Goal: Task Accomplishment & Management: Manage account settings

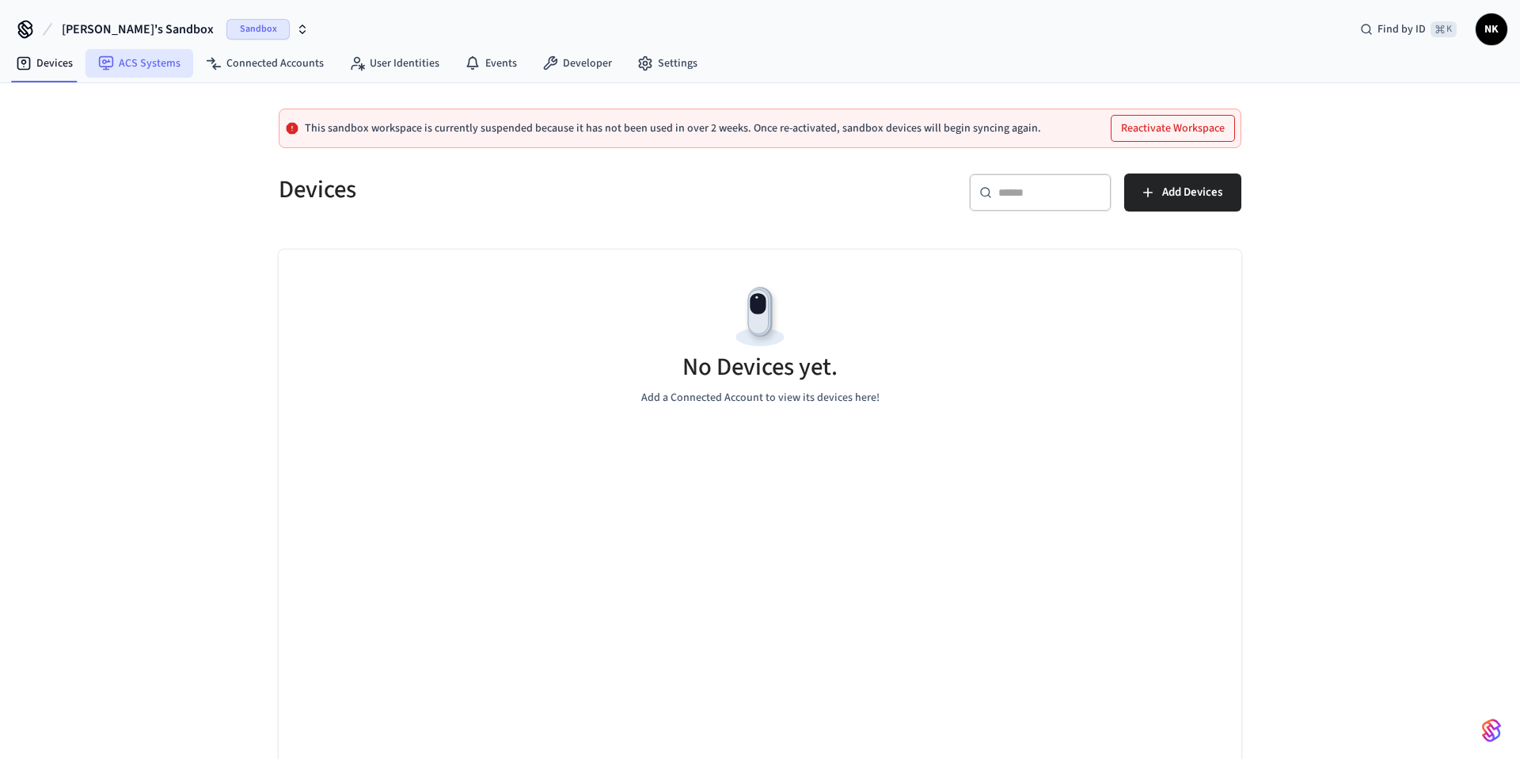
click at [150, 63] on link "ACS Systems" at bounding box center [140, 63] width 108 height 29
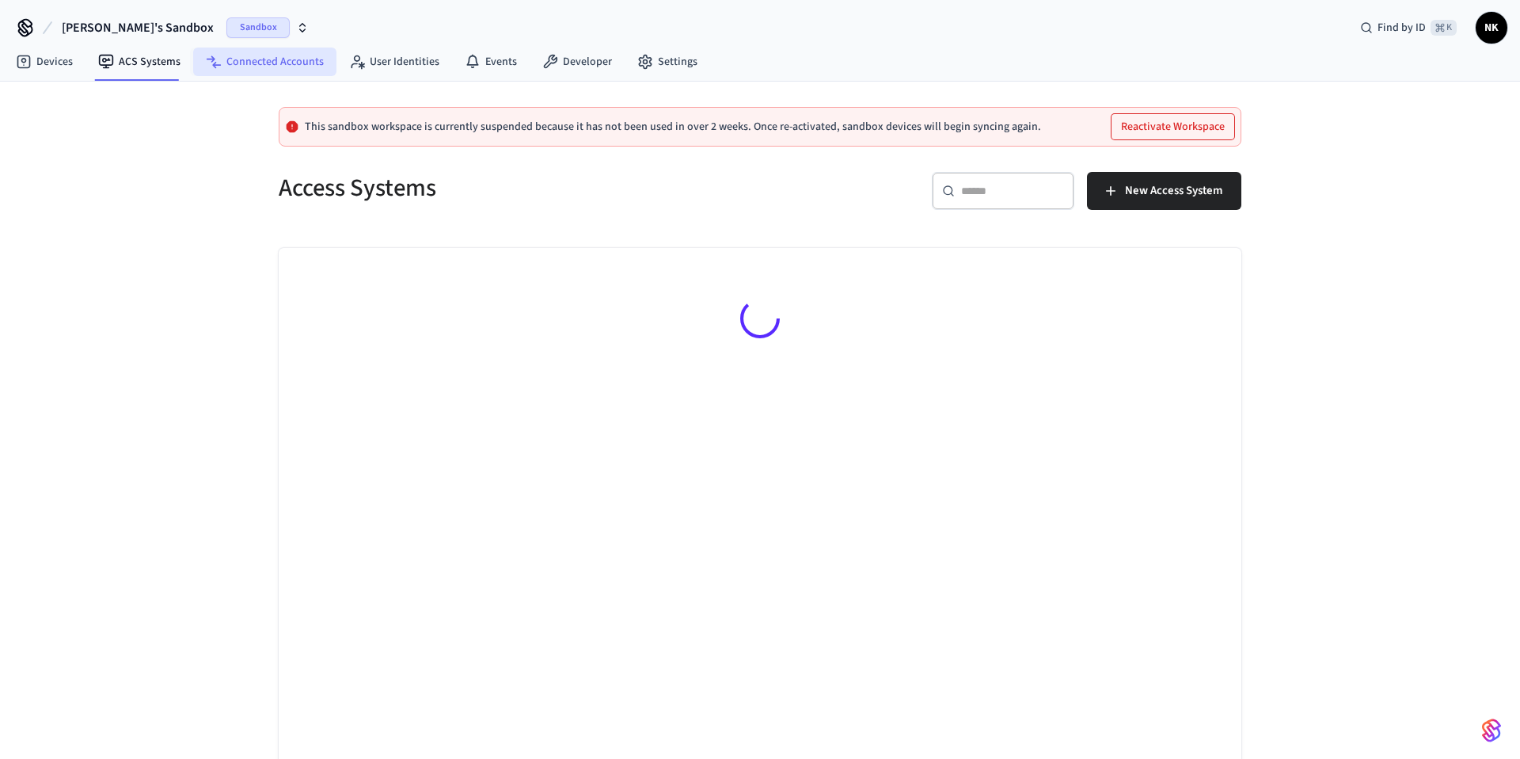
click at [243, 63] on link "Connected Accounts" at bounding box center [264, 62] width 143 height 29
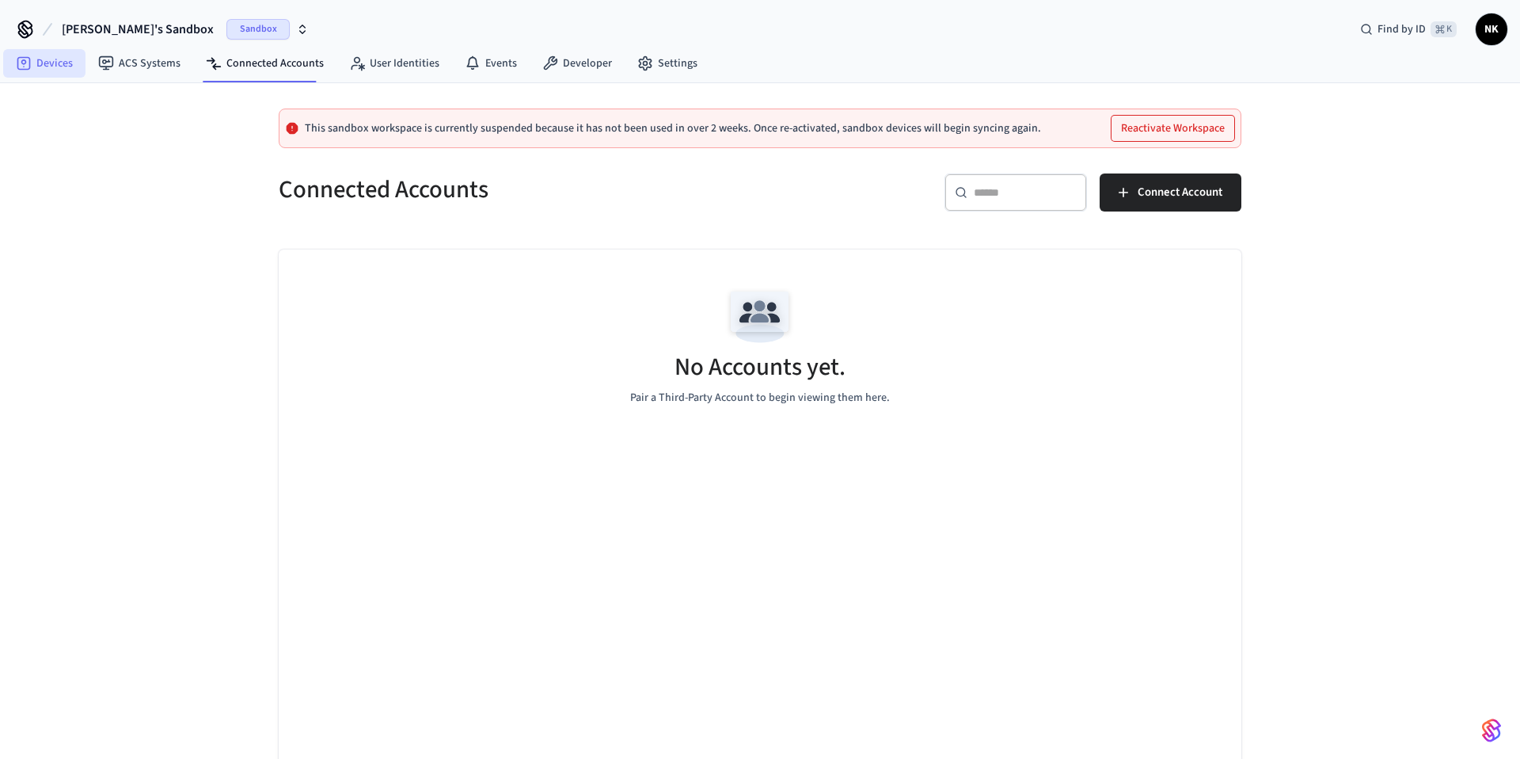
click at [52, 67] on link "Devices" at bounding box center [44, 63] width 82 height 29
click at [226, 28] on span "Sandbox" at bounding box center [257, 29] width 63 height 21
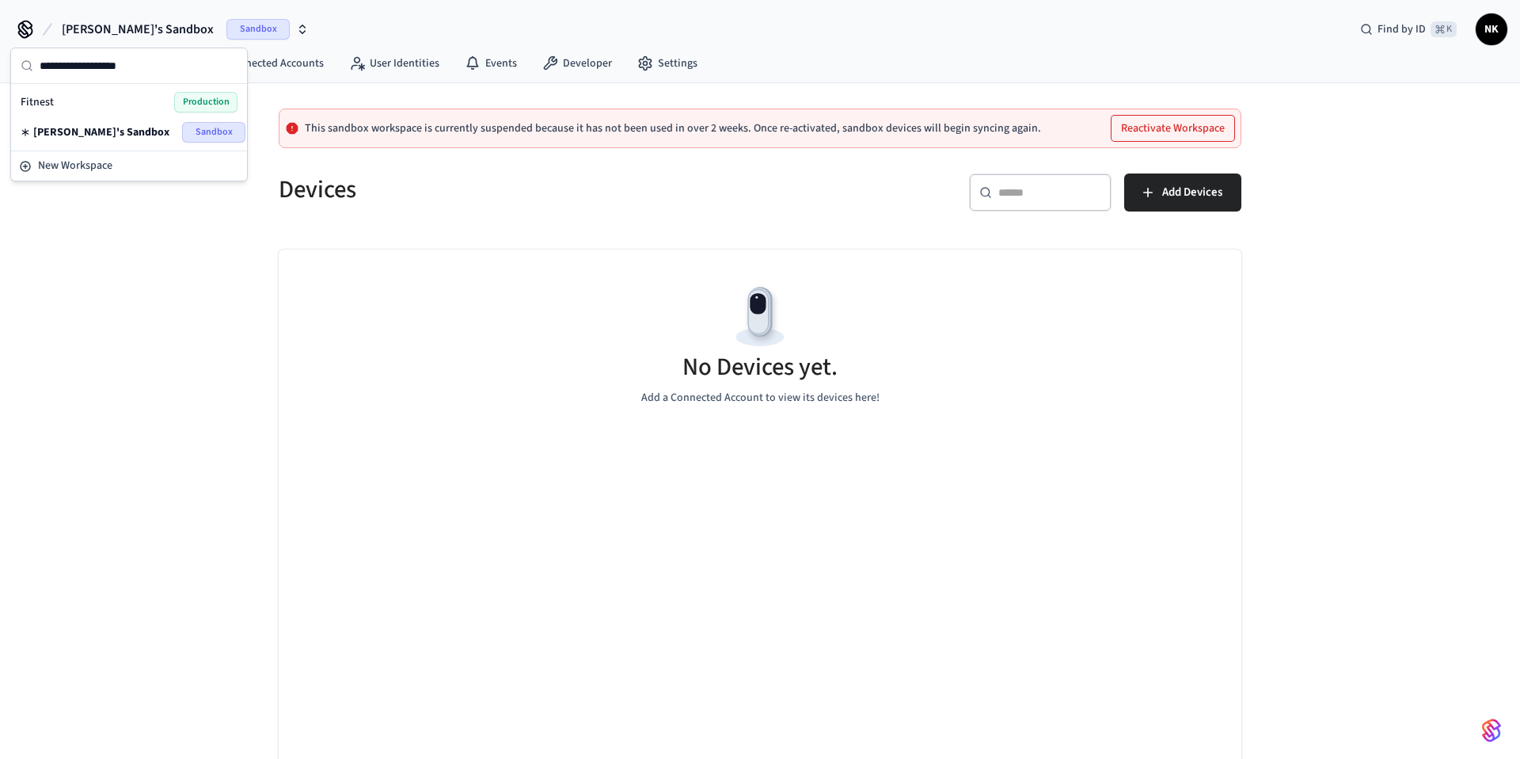
click at [179, 99] on span "Production" at bounding box center [205, 102] width 63 height 21
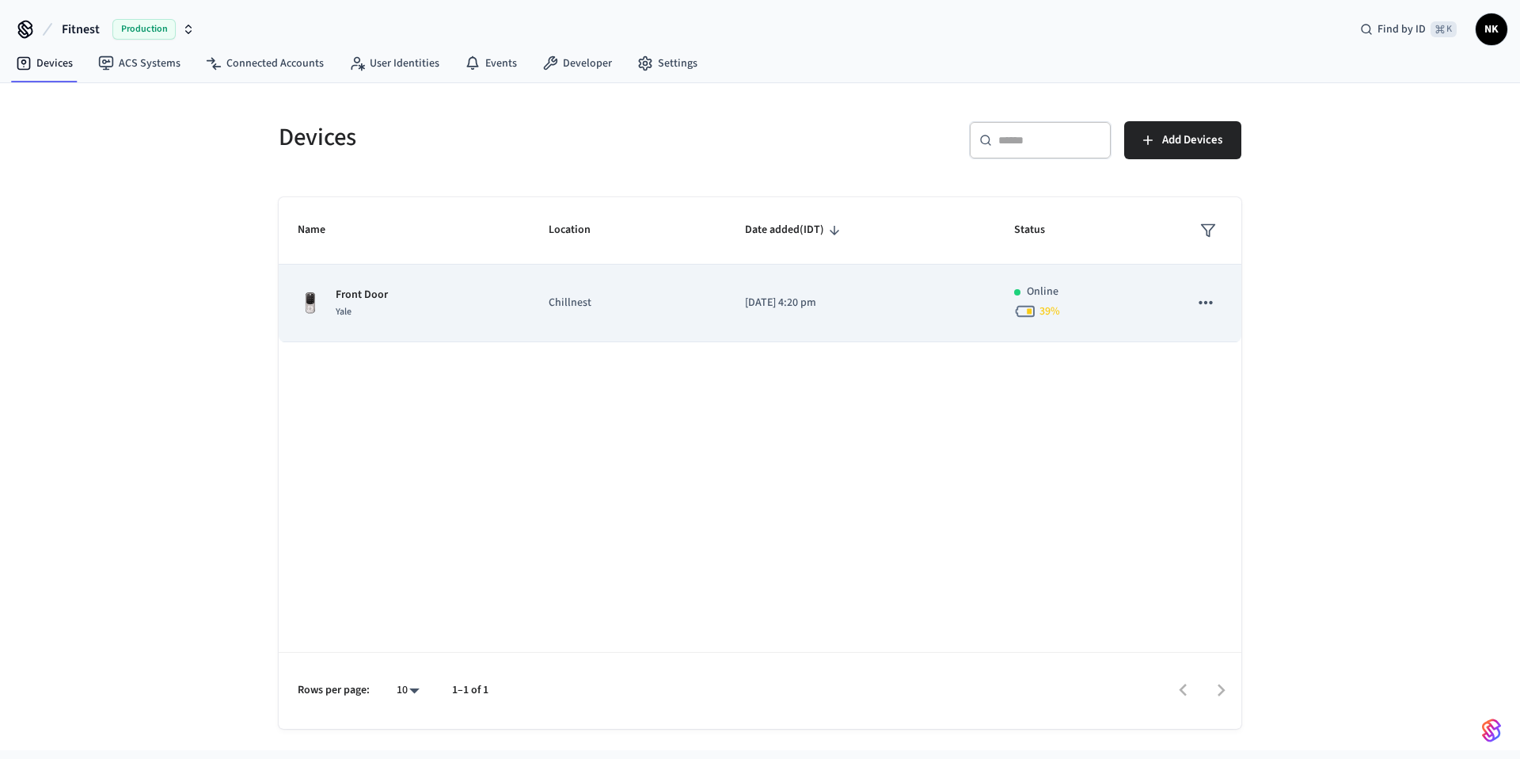
click at [1204, 298] on icon "sticky table" at bounding box center [1206, 302] width 21 height 21
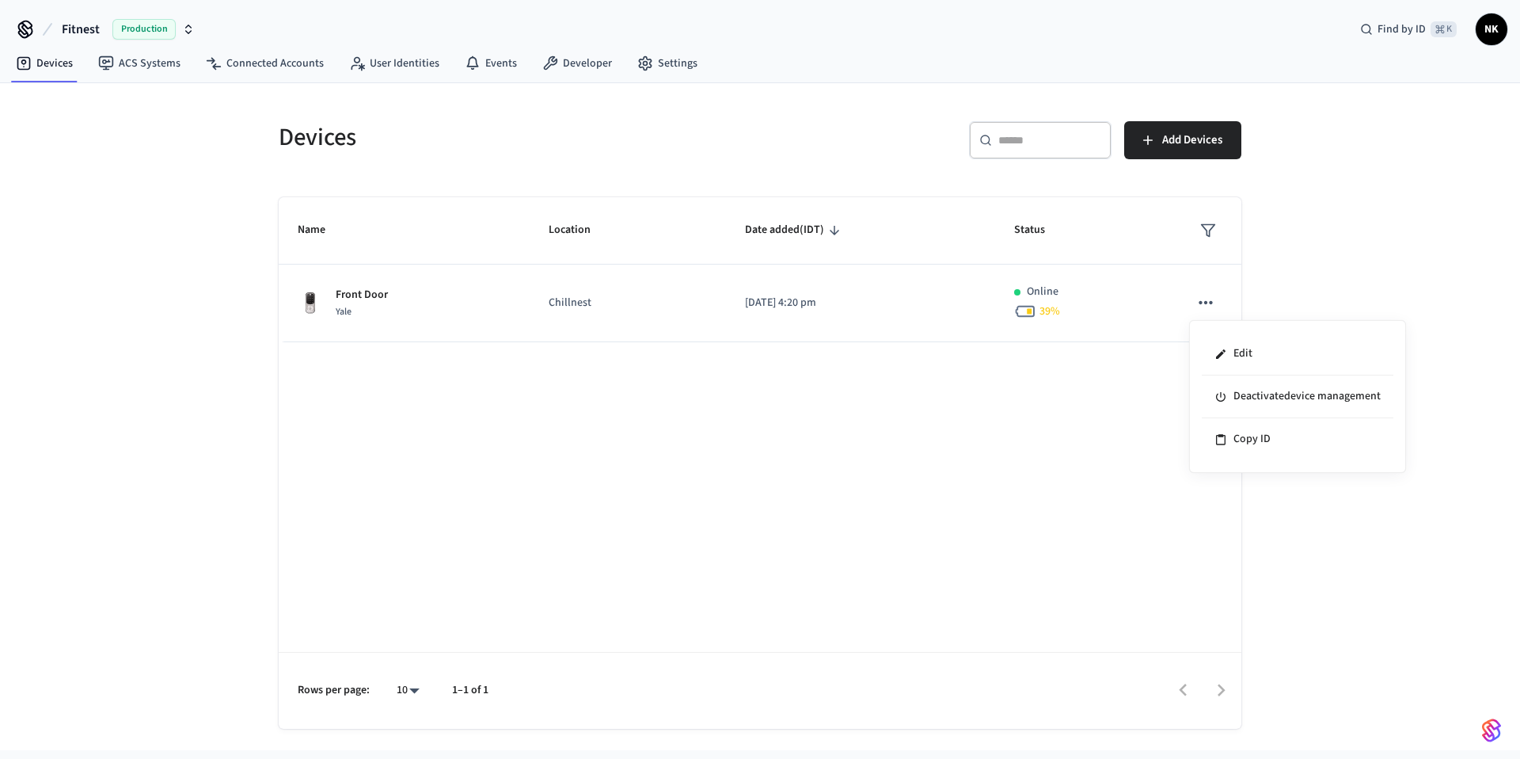
drag, startPoint x: 1063, startPoint y: 387, endPoint x: 1071, endPoint y: 368, distance: 20.6
click at [1067, 377] on div at bounding box center [760, 379] width 1520 height 759
click at [1082, 328] on div "Edit Deactivate device management Copy ID" at bounding box center [760, 379] width 1520 height 759
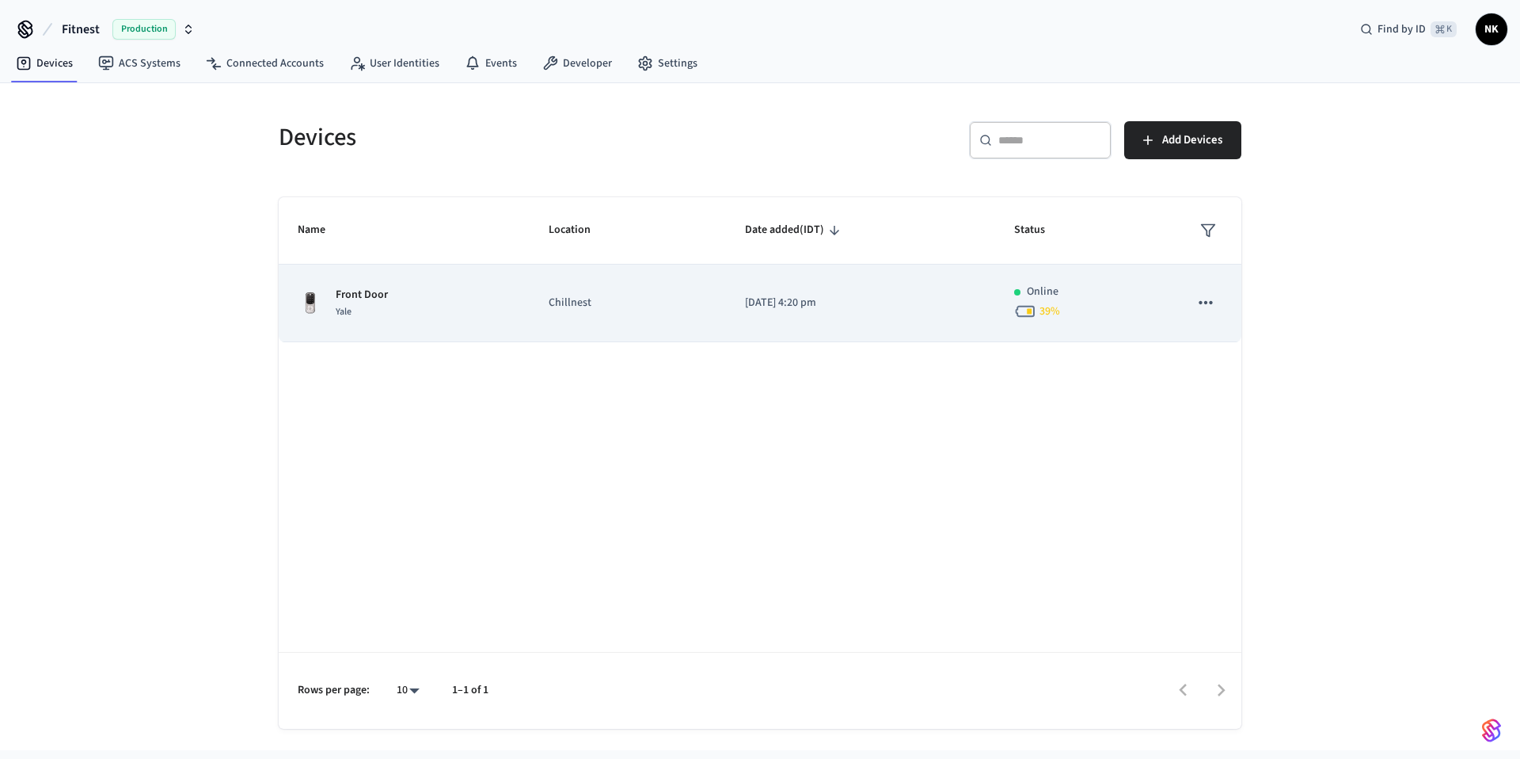
click at [1086, 309] on div "39 %" at bounding box center [1082, 311] width 137 height 22
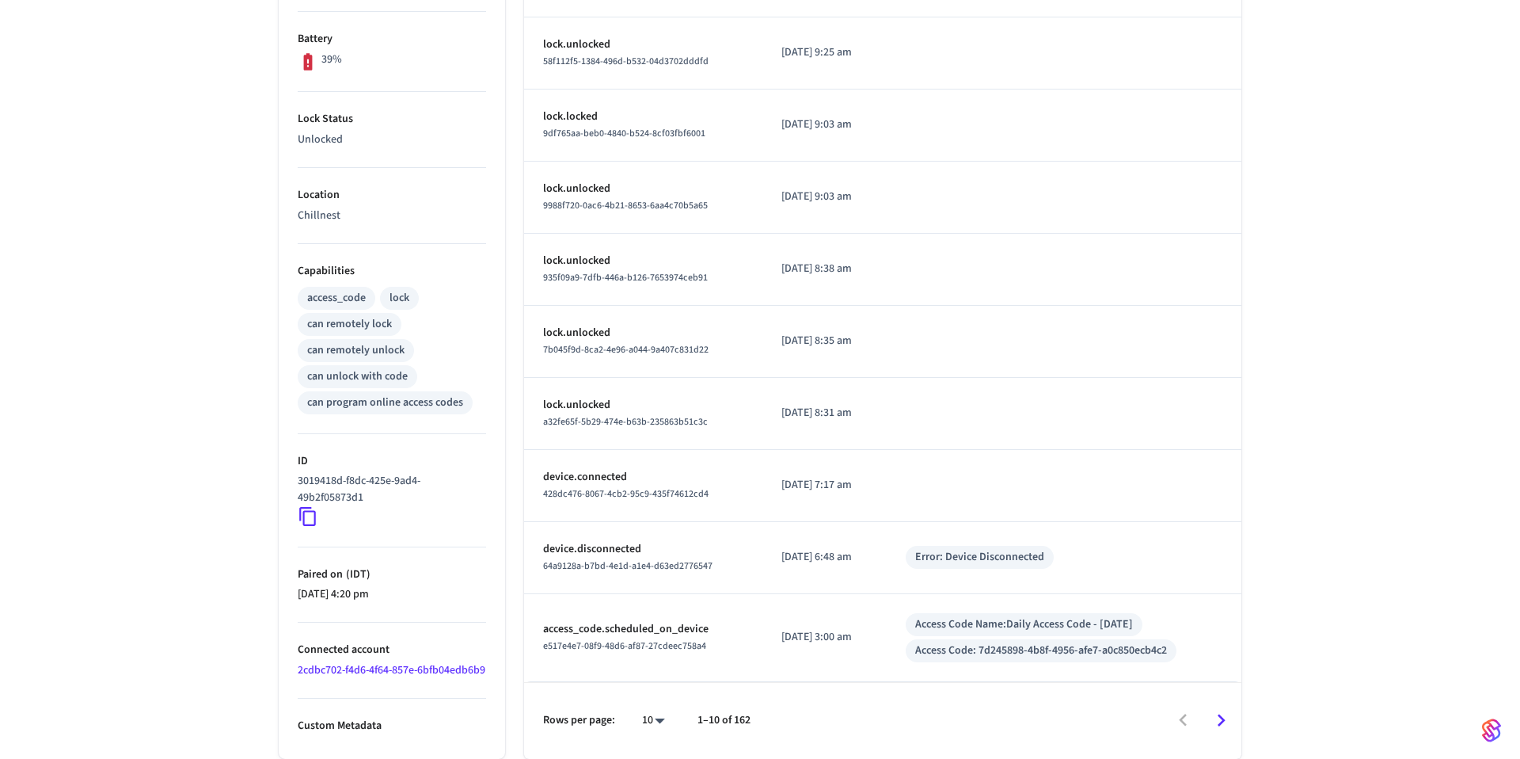
scroll to position [416, 0]
drag, startPoint x: 551, startPoint y: 616, endPoint x: 695, endPoint y: 622, distance: 144.2
click at [694, 622] on td "access_code.scheduled_on_device e517e4e7-08f9-48d6-af87-27cdeec758a4" at bounding box center [643, 638] width 238 height 88
drag, startPoint x: 926, startPoint y: 611, endPoint x: 1038, endPoint y: 618, distance: 112.6
click at [1038, 618] on div "Access Code Name: Daily Access Code - [DATE]" at bounding box center [1024, 624] width 237 height 23
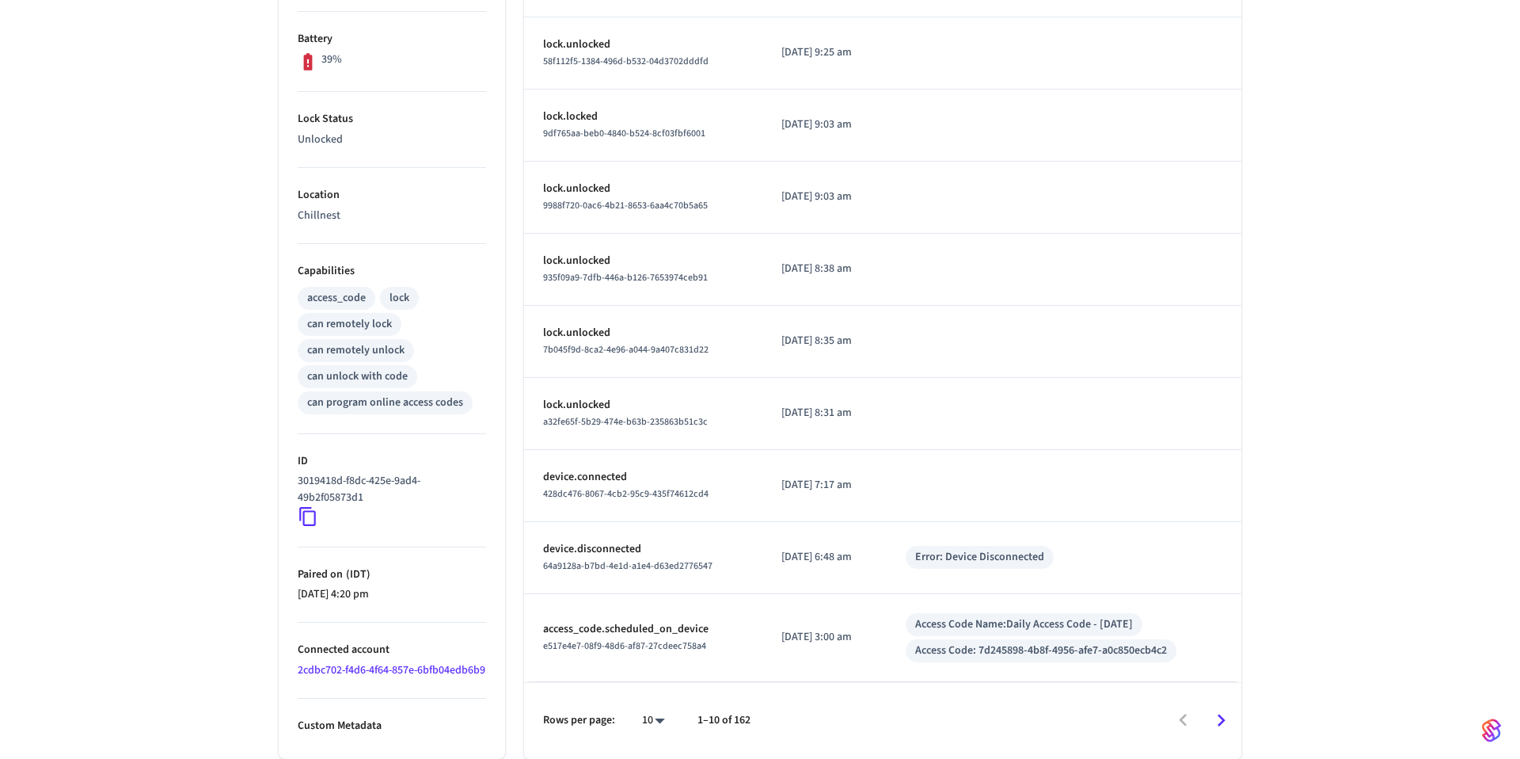
click at [1025, 639] on div "Access Code: 7d245898-4b8f-4956-afe7-a0c850ecb4c2" at bounding box center [1041, 650] width 271 height 23
drag, startPoint x: 615, startPoint y: 602, endPoint x: 618, endPoint y: 615, distance: 13.7
click at [615, 601] on td "access_code.scheduled_on_device e517e4e7-08f9-48d6-af87-27cdeec758a4" at bounding box center [643, 638] width 238 height 88
click at [618, 621] on p "access_code.scheduled_on_device" at bounding box center [643, 629] width 200 height 17
drag, startPoint x: 618, startPoint y: 616, endPoint x: 684, endPoint y: 619, distance: 66.6
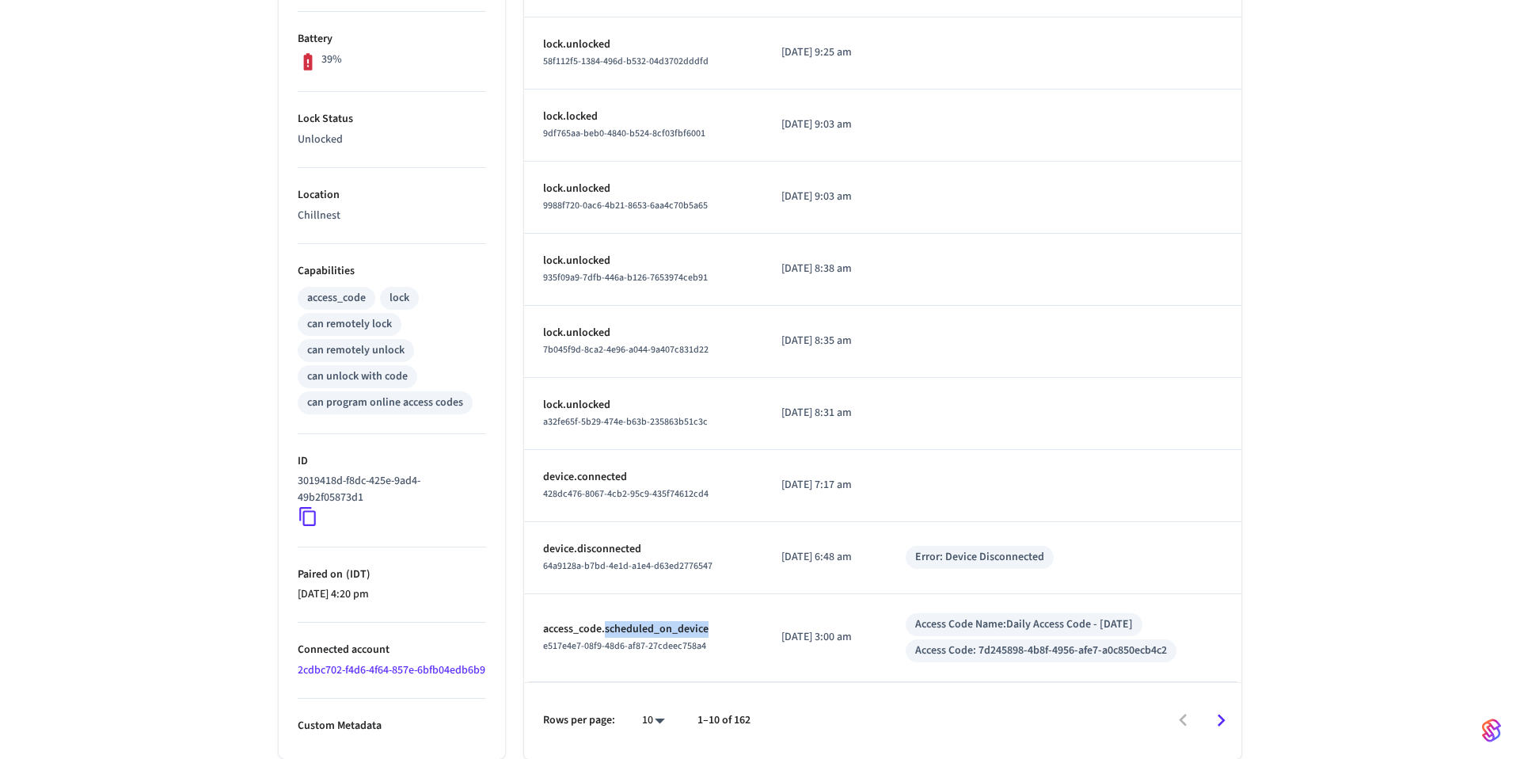
click at [618, 621] on p "access_code.scheduled_on_device" at bounding box center [643, 629] width 200 height 17
drag, startPoint x: 1012, startPoint y: 656, endPoint x: 999, endPoint y: 646, distance: 15.8
click at [1012, 656] on td "Access Code Name: Daily Access Code - [DATE] Access Code: 7d245898-4b8f-4956-af…" at bounding box center [1064, 638] width 355 height 88
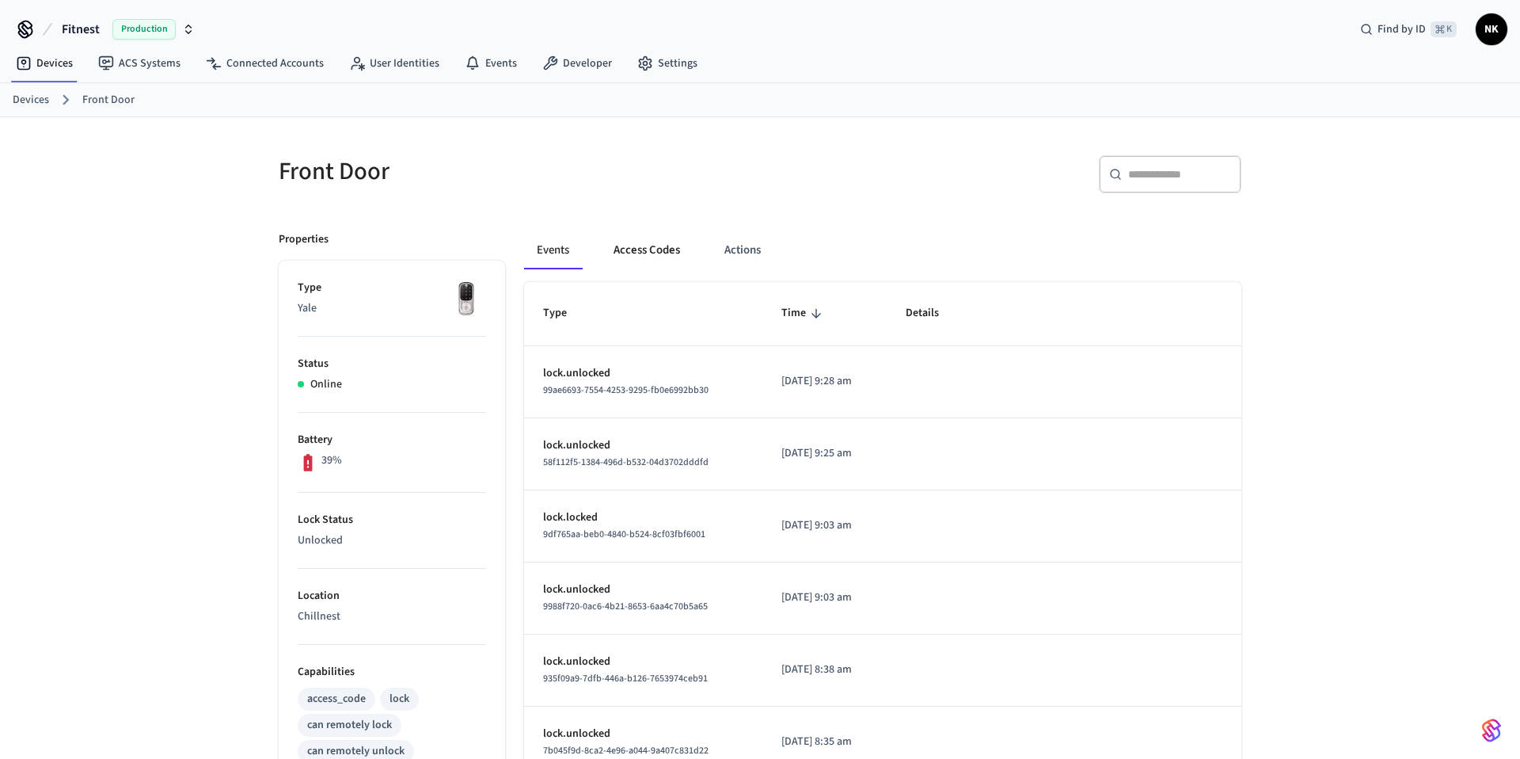
click at [634, 245] on button "Access Codes" at bounding box center [647, 250] width 92 height 38
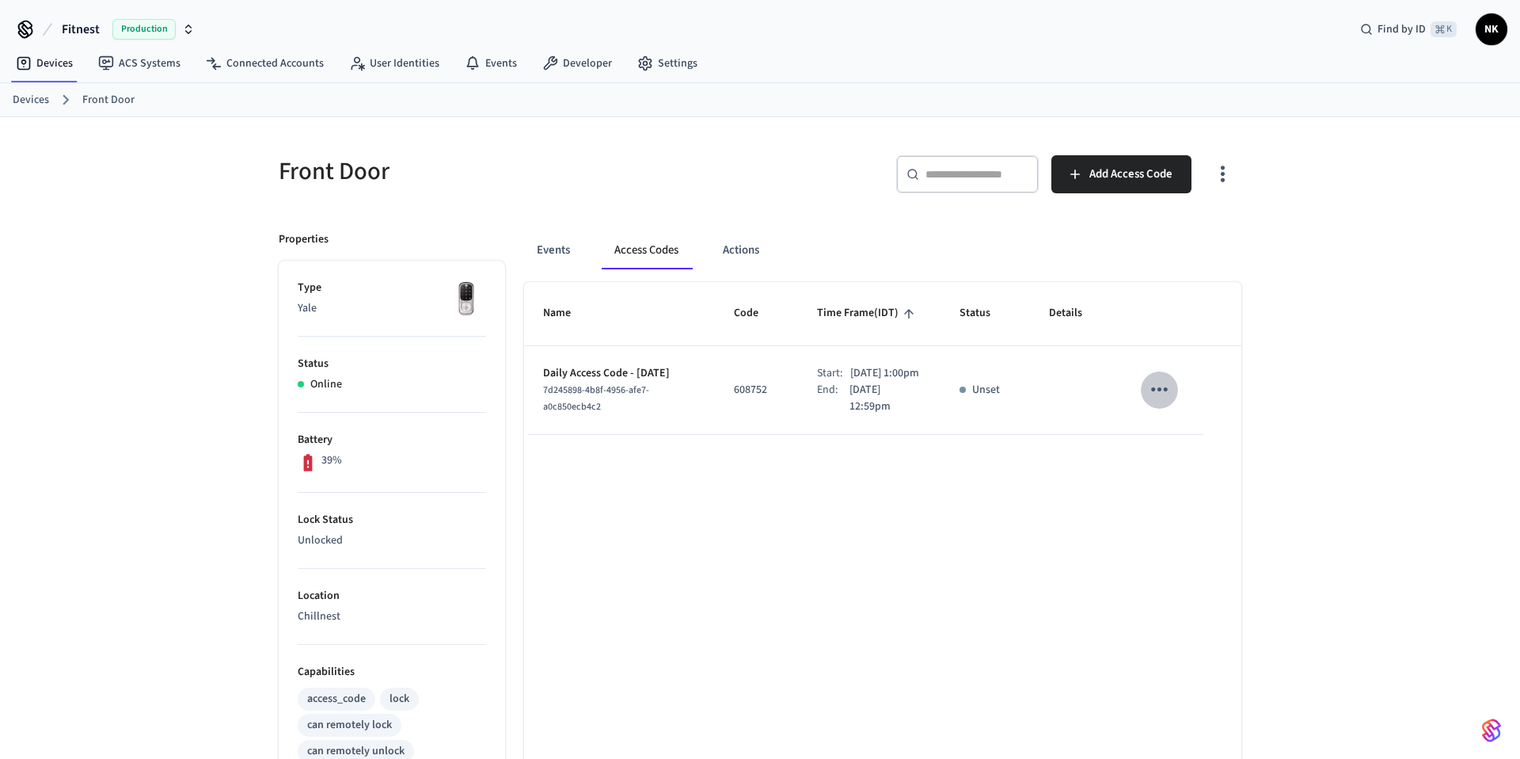
click at [1158, 394] on icon "sticky table" at bounding box center [1159, 389] width 25 height 25
click at [1220, 451] on li "Edit" at bounding box center [1197, 444] width 75 height 43
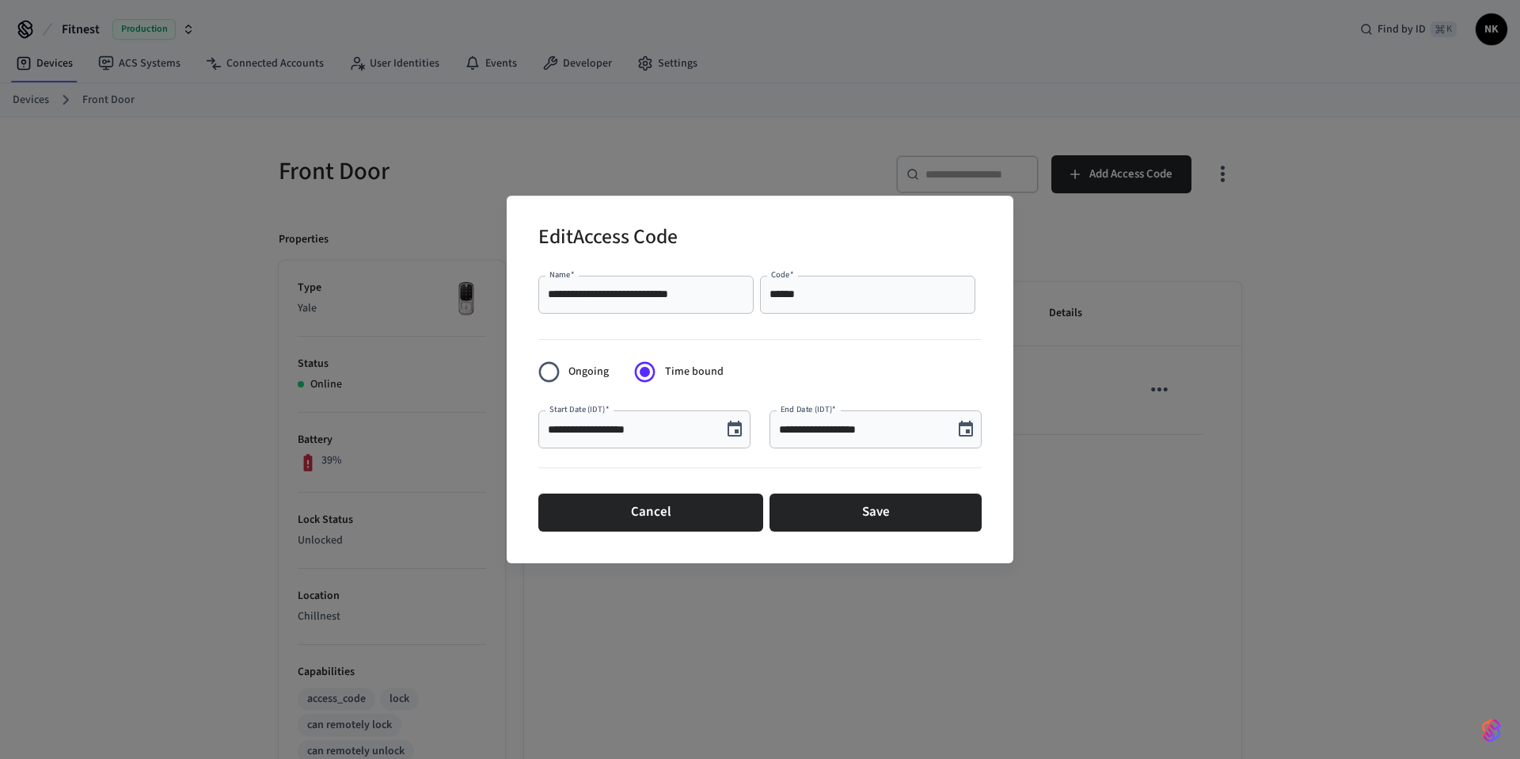
click at [730, 430] on icon "Choose date, selected date is Sep 18, 2025" at bounding box center [734, 429] width 19 height 19
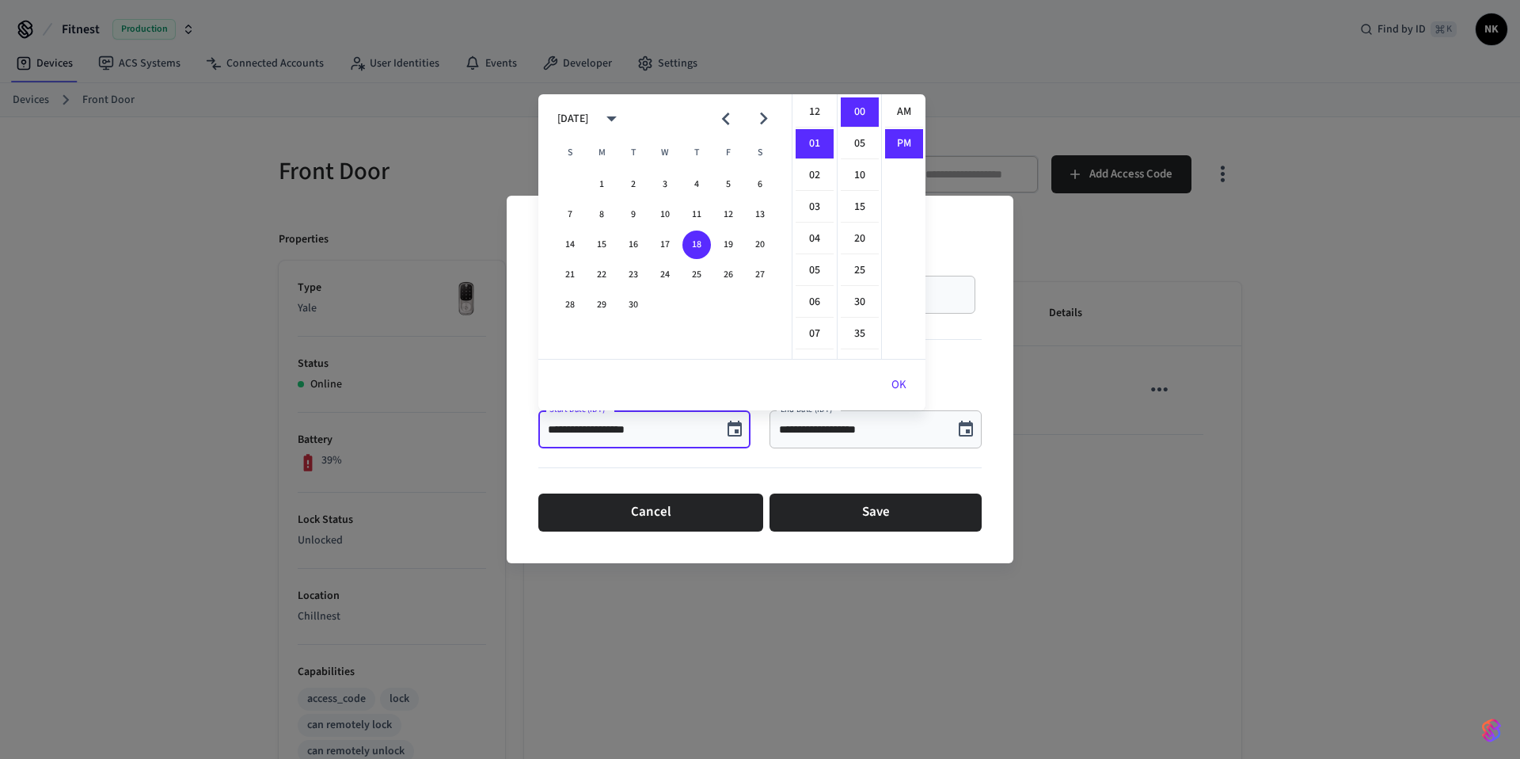
scroll to position [29, 0]
click at [994, 328] on div "**********" at bounding box center [760, 379] width 507 height 367
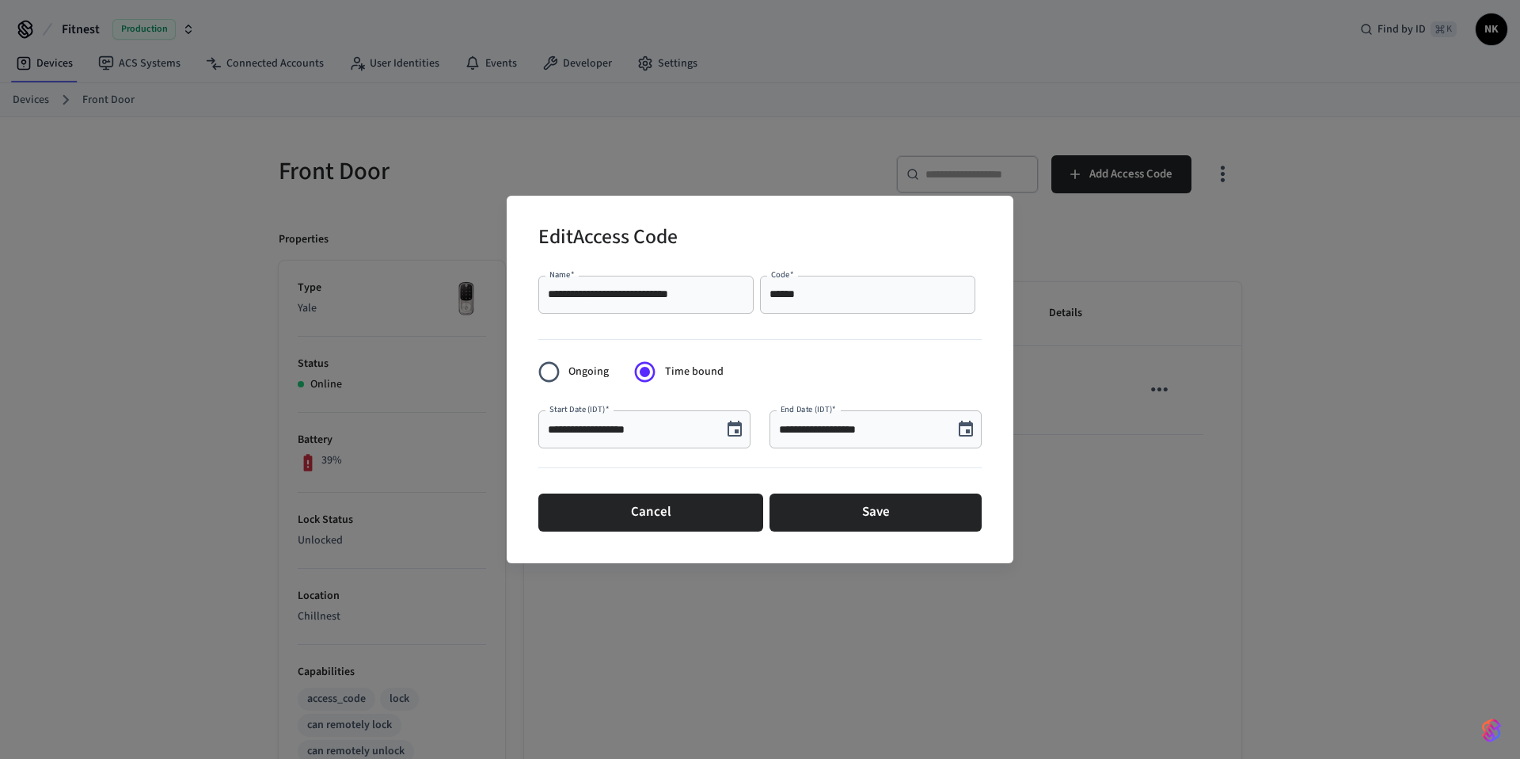
click at [731, 431] on icon "Choose date, selected date is Sep 18, 2025" at bounding box center [734, 429] width 19 height 19
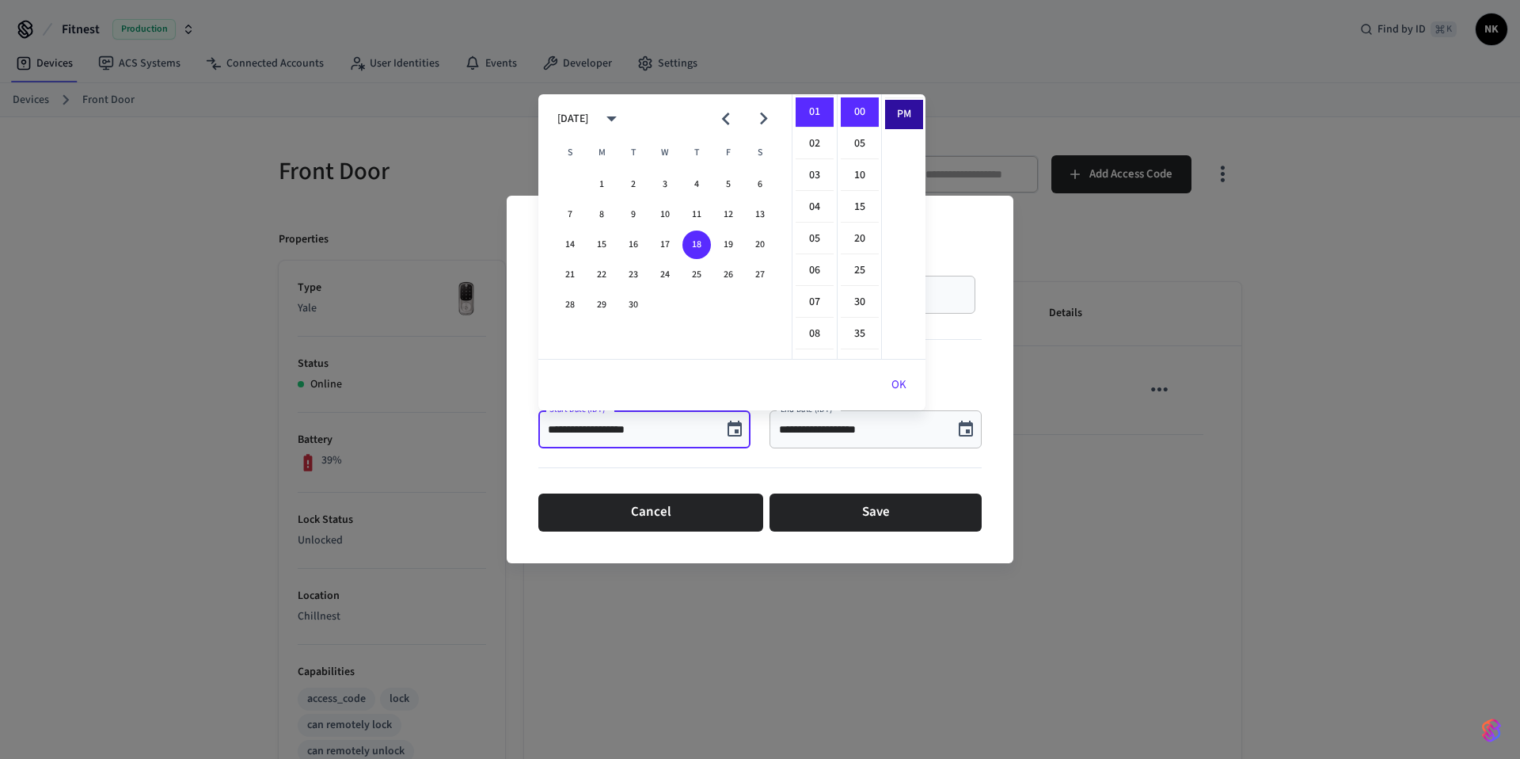
scroll to position [0, 0]
click at [903, 114] on li "AM" at bounding box center [904, 112] width 38 height 30
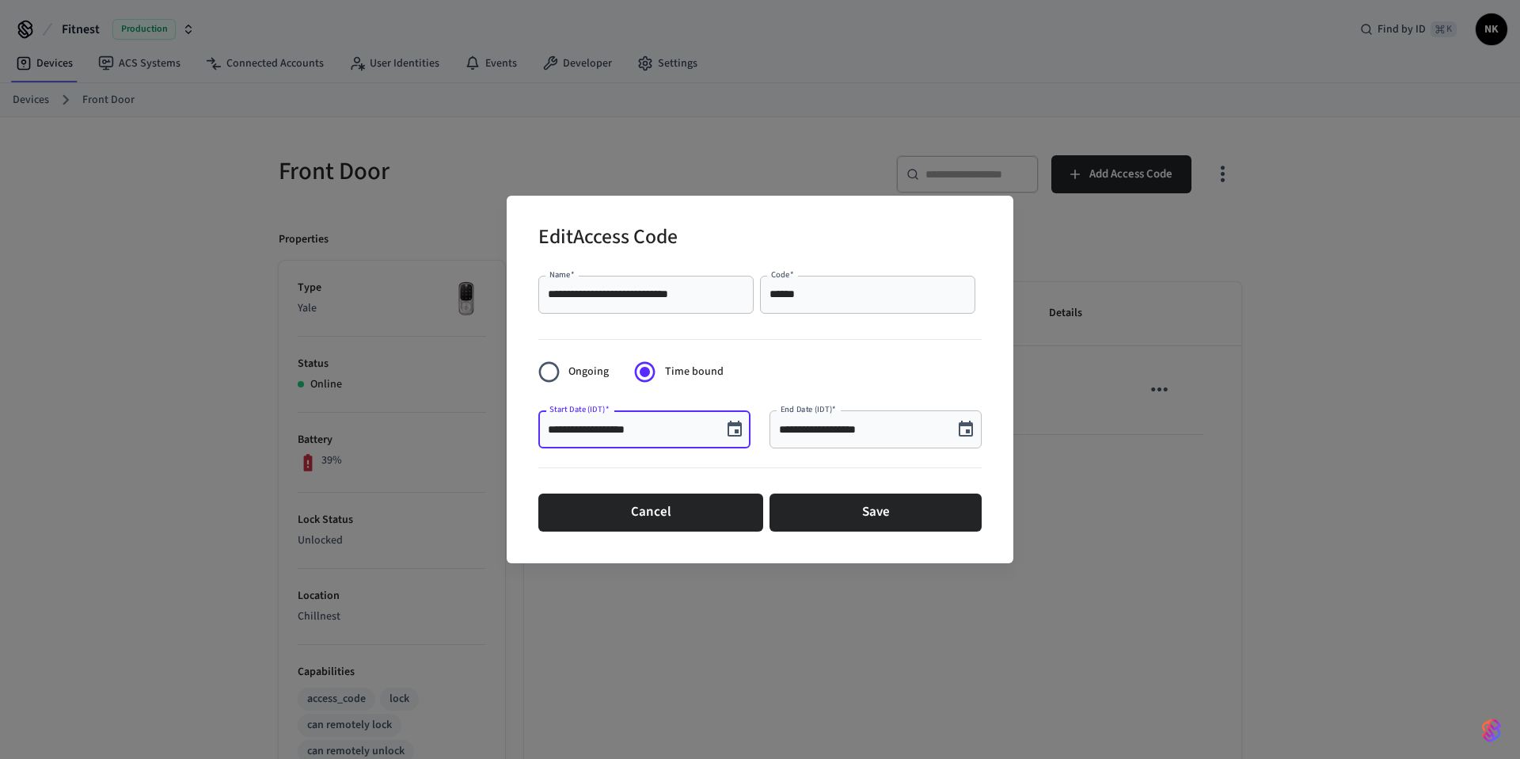
click at [681, 436] on input "**********" at bounding box center [630, 429] width 165 height 16
click at [725, 427] on icon "Choose date, selected date is Sep 18, 2025" at bounding box center [734, 429] width 19 height 19
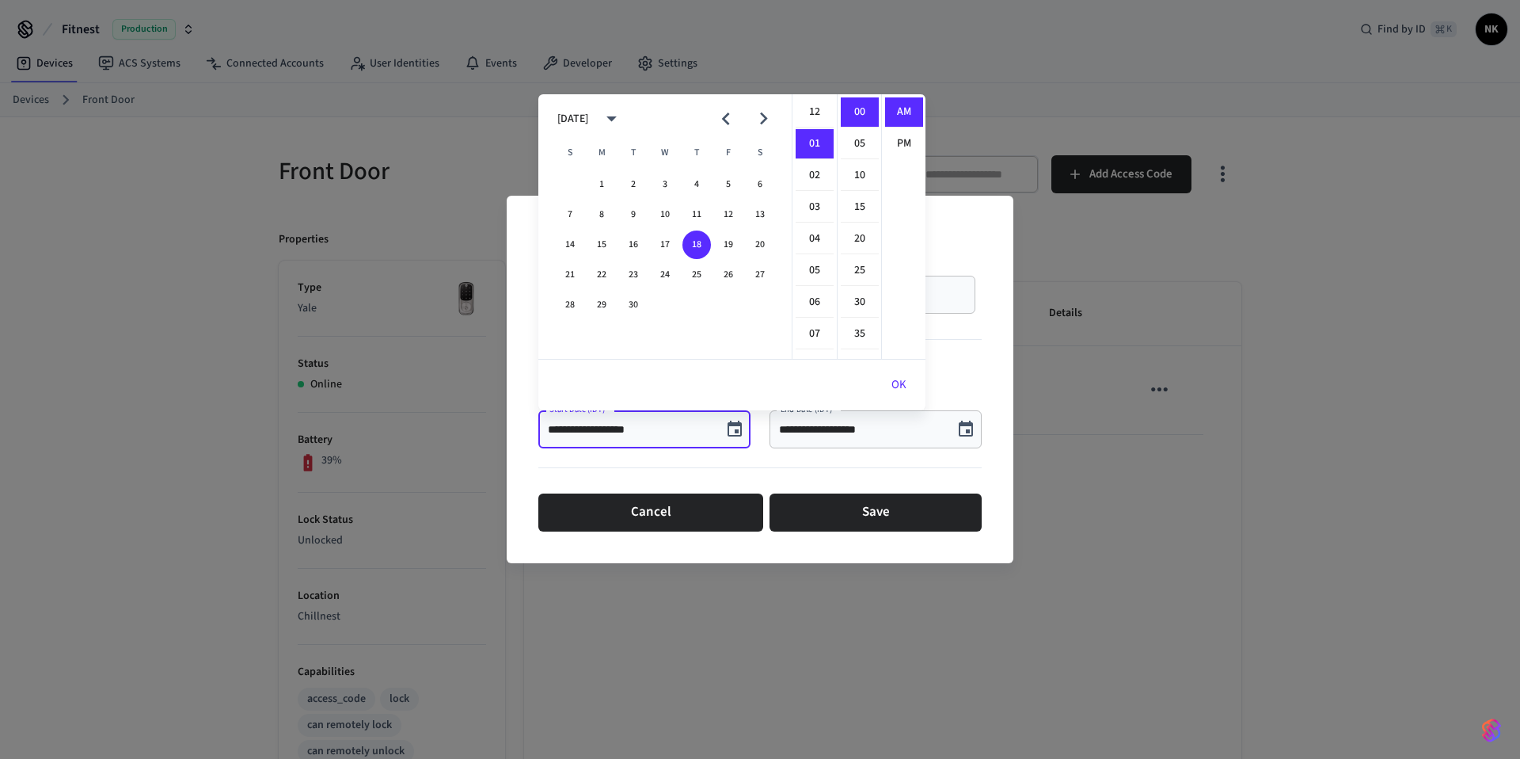
scroll to position [32, 0]
click at [814, 324] on li "08" at bounding box center [815, 334] width 38 height 30
type input "**********"
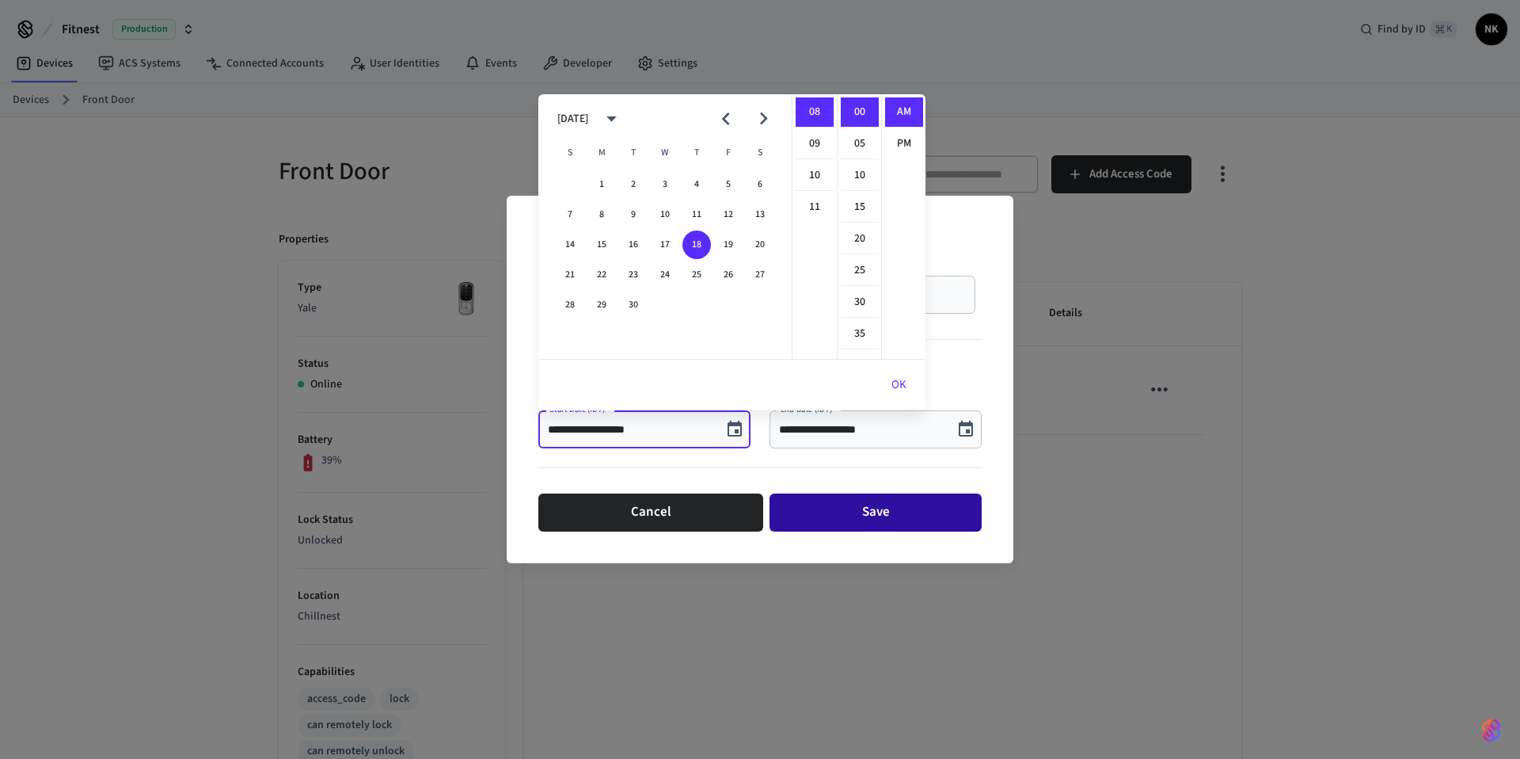
click at [808, 513] on button "Save" at bounding box center [876, 512] width 212 height 38
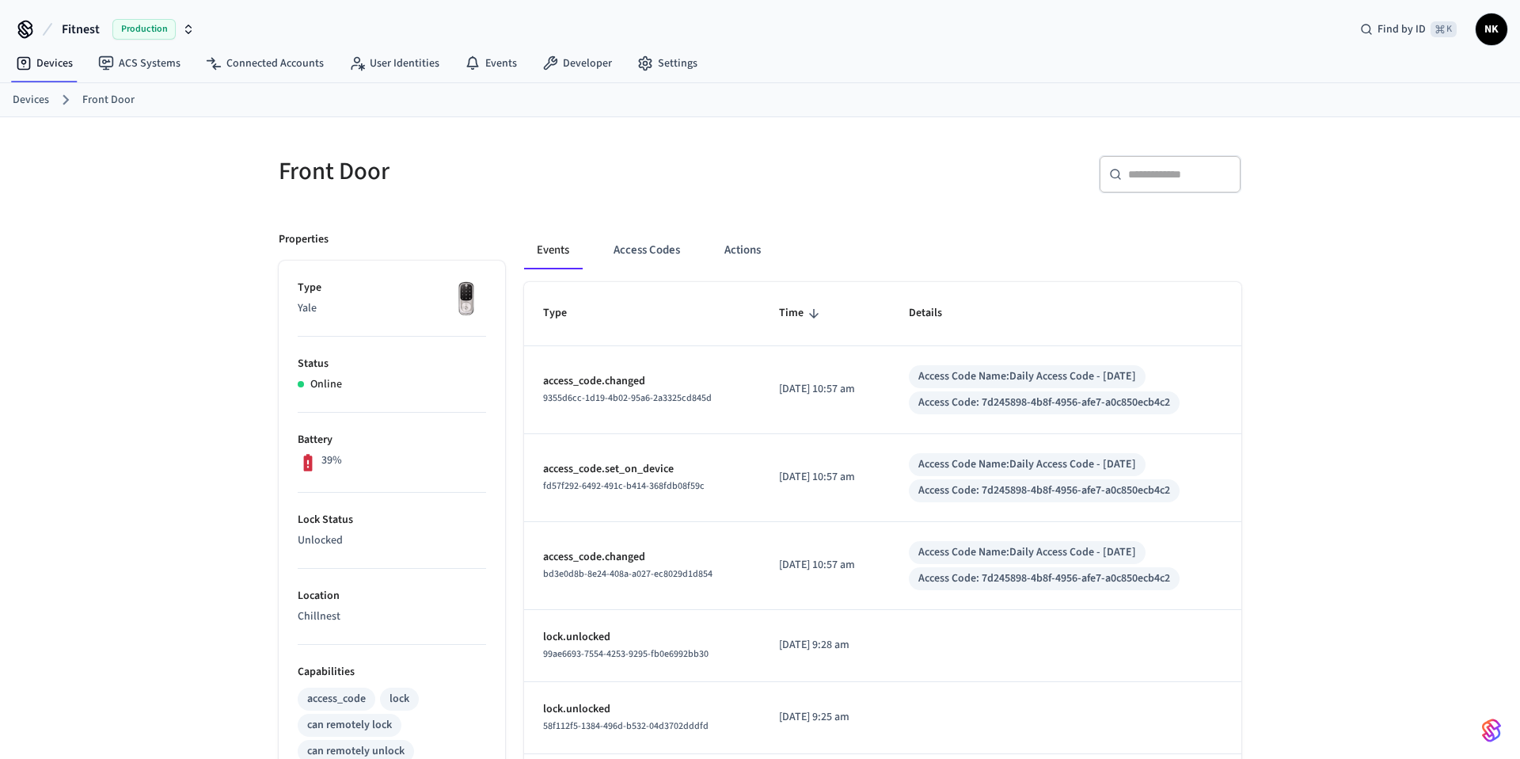
drag, startPoint x: 302, startPoint y: 458, endPoint x: 369, endPoint y: 461, distance: 67.4
click at [369, 461] on div "39%" at bounding box center [392, 462] width 188 height 21
drag, startPoint x: 356, startPoint y: 461, endPoint x: 297, endPoint y: 442, distance: 61.6
click at [298, 442] on li "Battery 39%" at bounding box center [392, 453] width 188 height 80
copy li "Battery 39%"
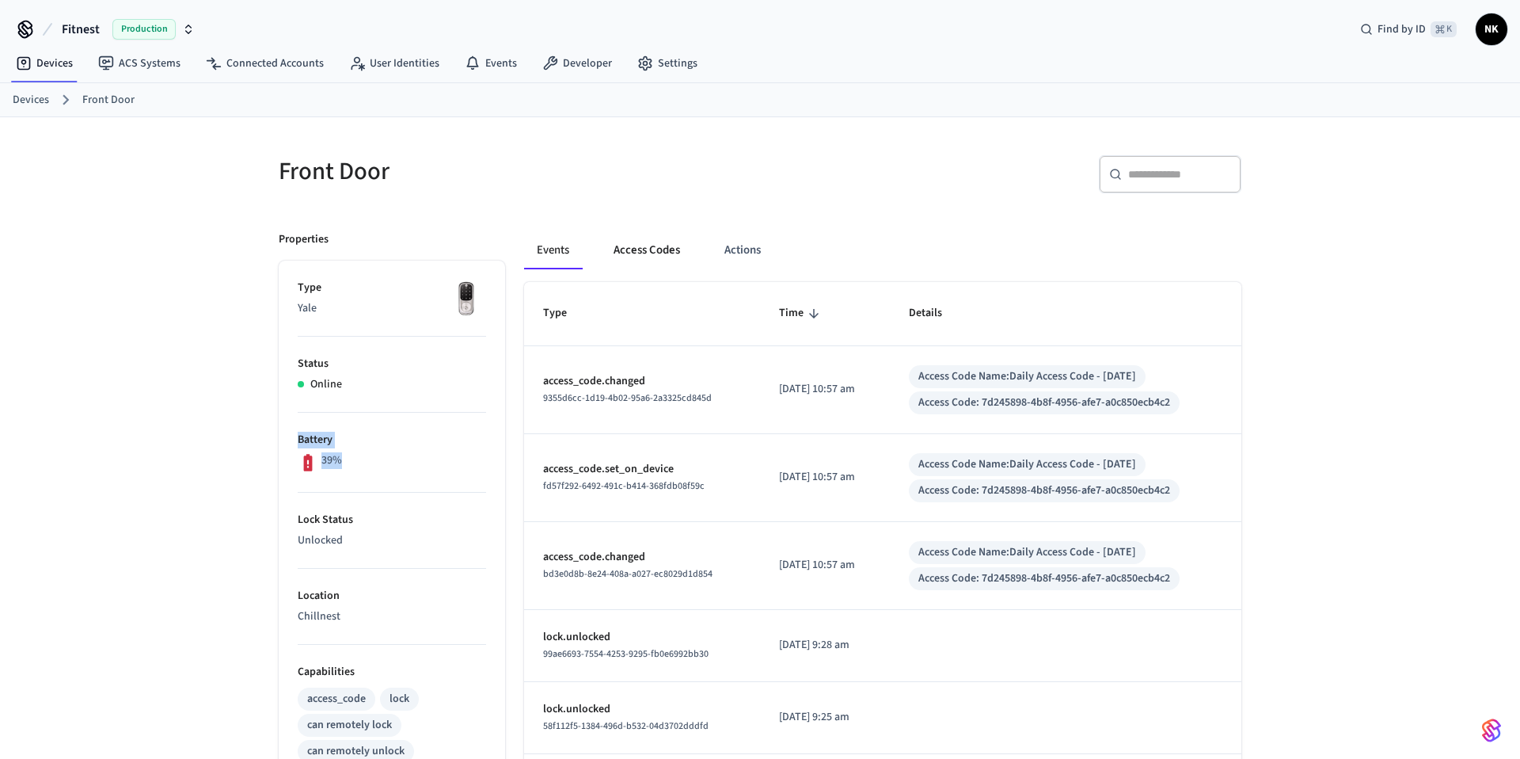
click at [641, 260] on button "Access Codes" at bounding box center [647, 250] width 92 height 38
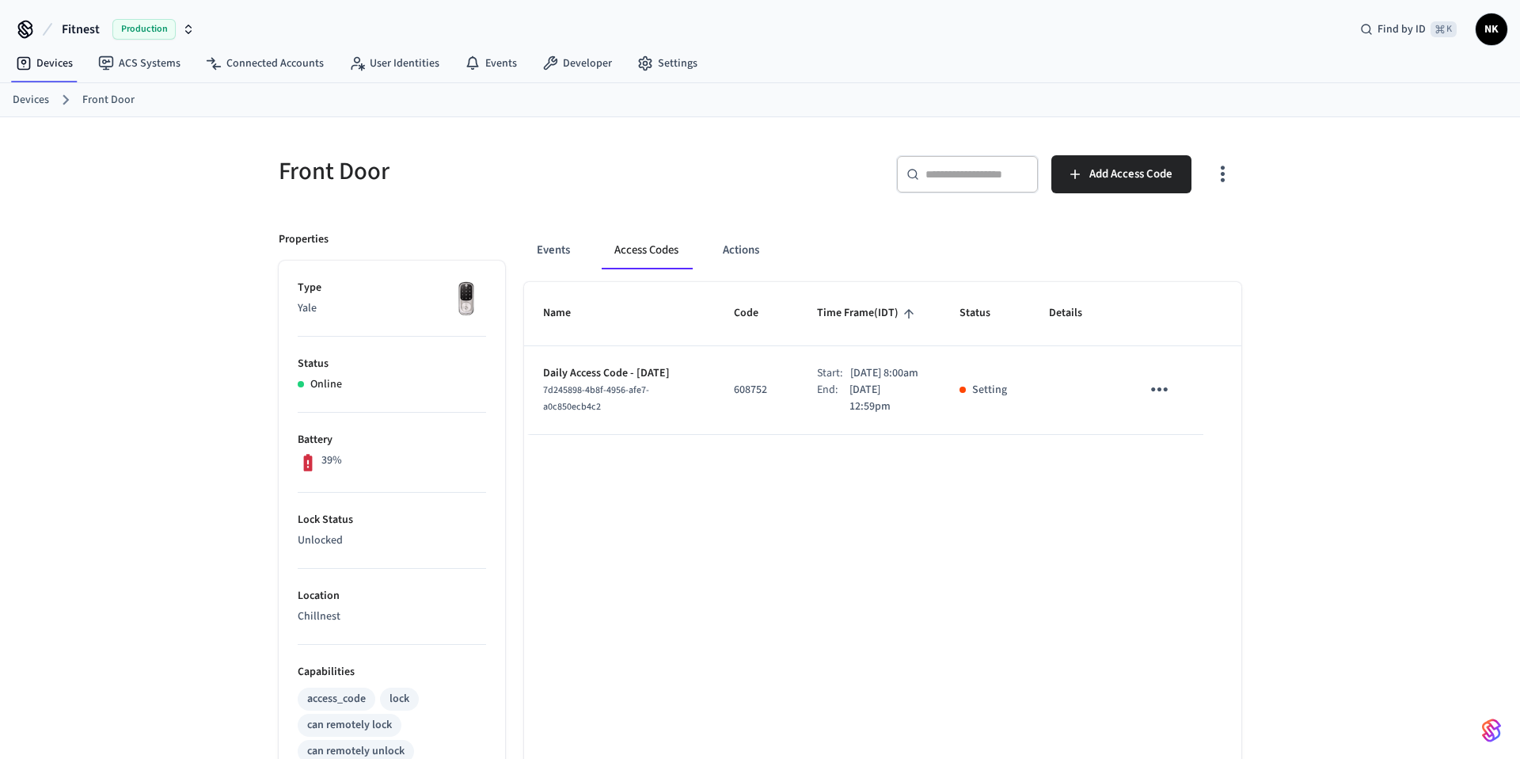
click at [987, 398] on p "Setting" at bounding box center [989, 390] width 35 height 17
click at [1229, 171] on icon "button" at bounding box center [1223, 174] width 25 height 25
click at [1283, 173] on div at bounding box center [760, 379] width 1520 height 759
click at [542, 257] on button "Events" at bounding box center [553, 250] width 59 height 38
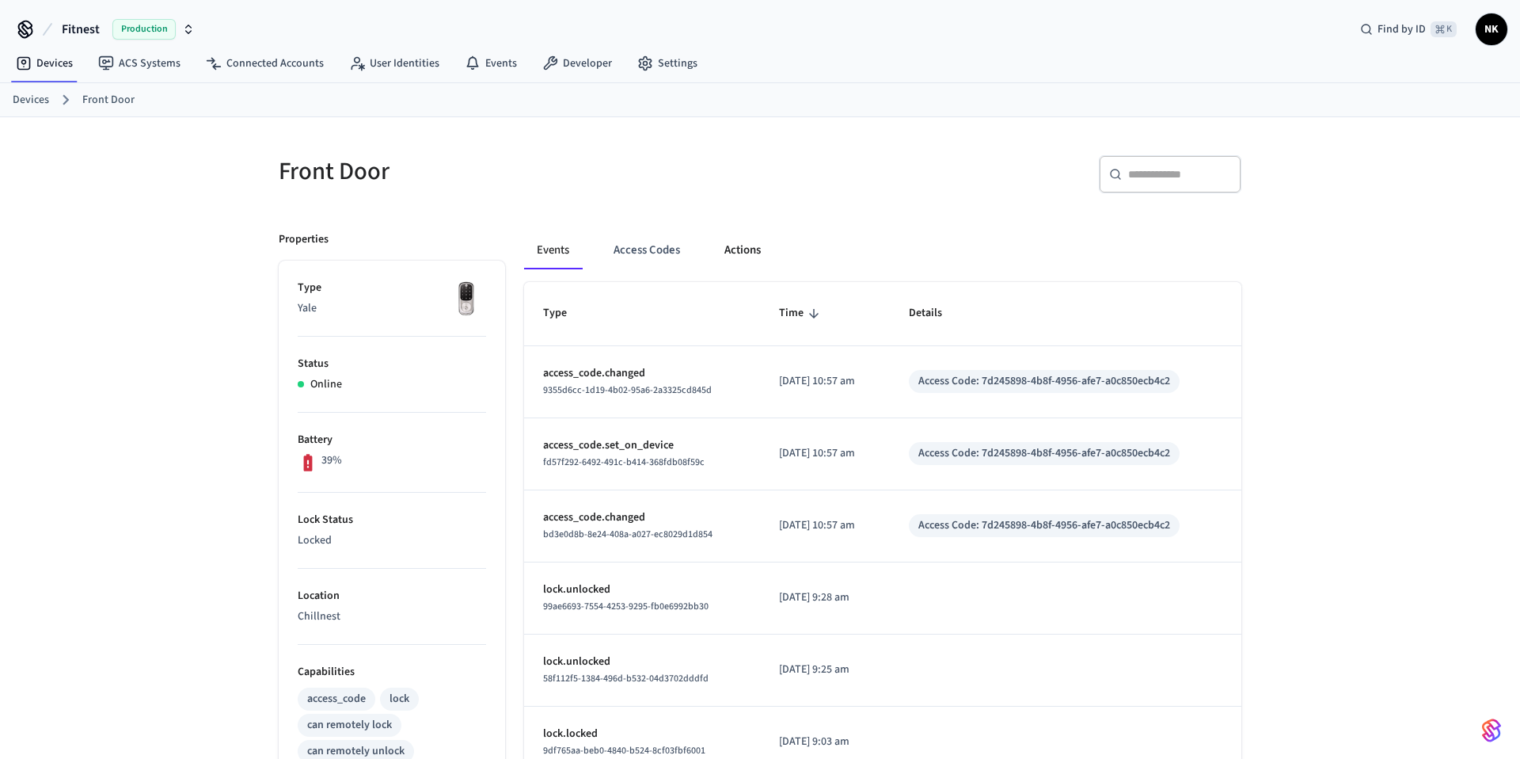
click at [747, 252] on button "Actions" at bounding box center [743, 250] width 62 height 38
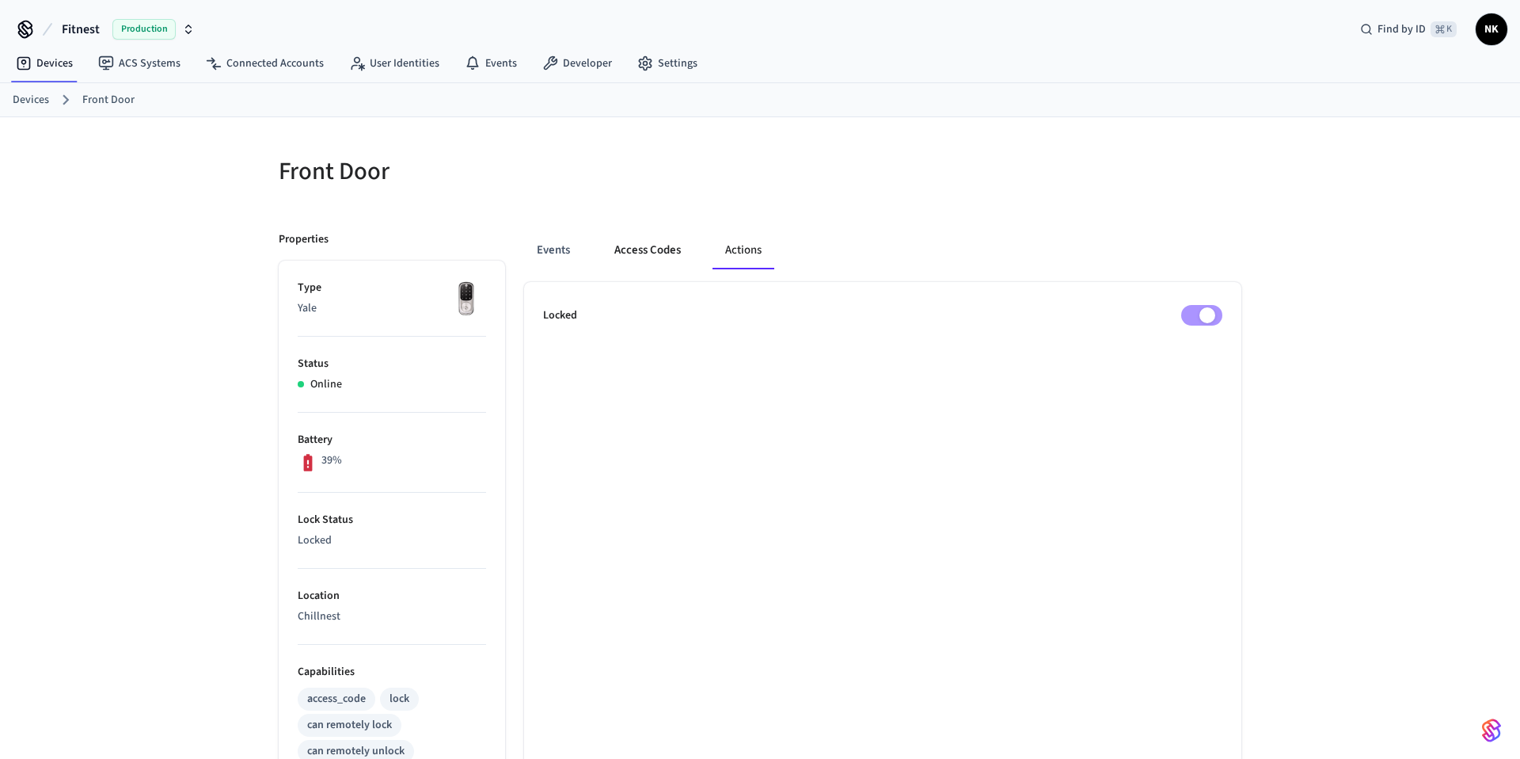
click at [641, 248] on button "Access Codes" at bounding box center [648, 250] width 92 height 38
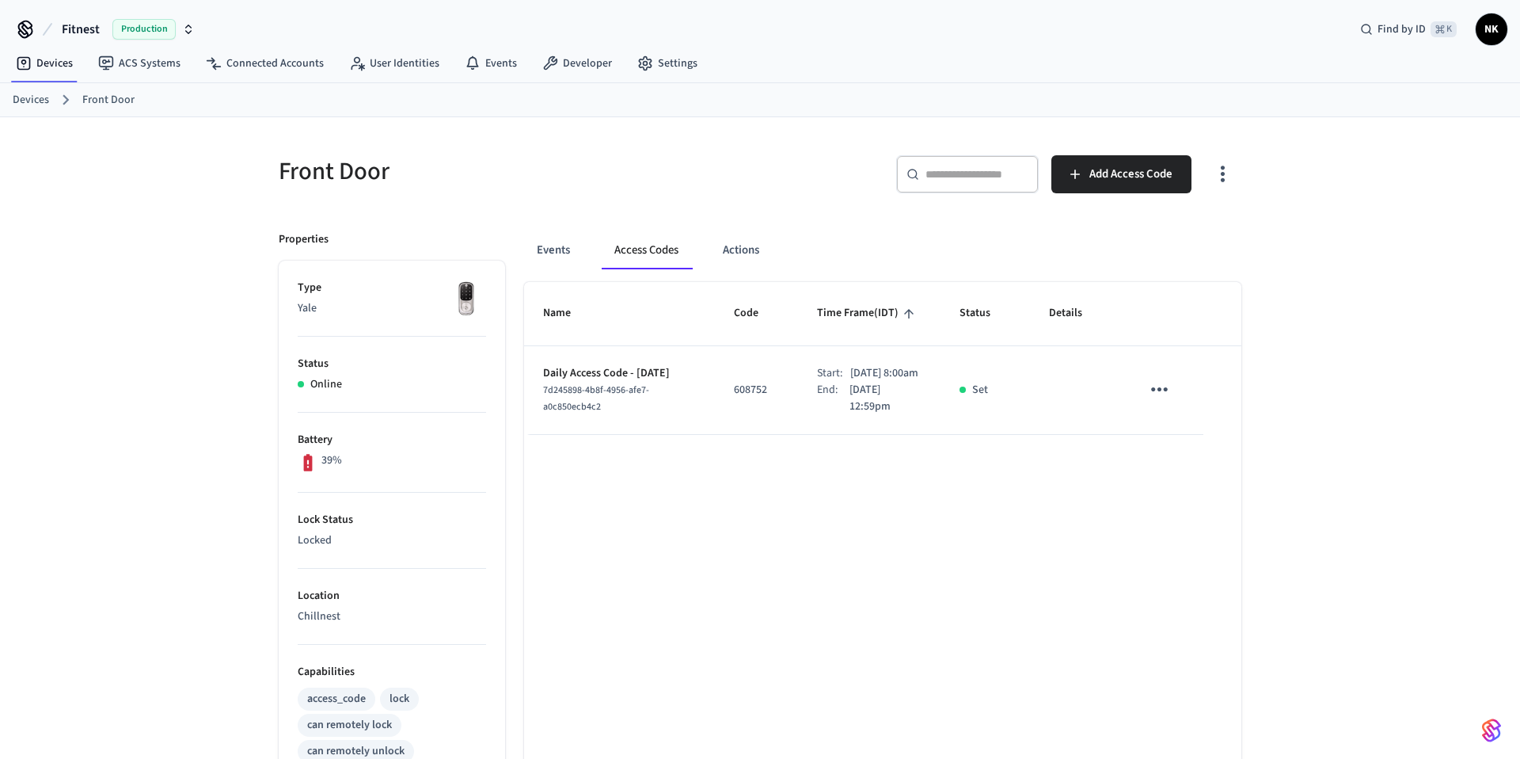
click at [645, 382] on p "Daily Access Code - [DATE]" at bounding box center [619, 373] width 153 height 17
click at [721, 113] on div "Devices Front Door" at bounding box center [760, 100] width 1520 height 34
